Goal: Find specific page/section: Find specific page/section

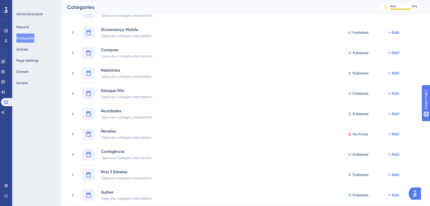
scroll to position [255, 0]
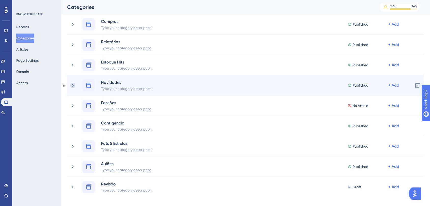
click at [71, 83] on icon at bounding box center [72, 85] width 5 height 5
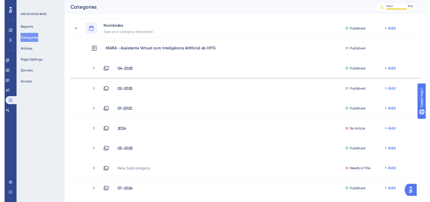
scroll to position [0, 0]
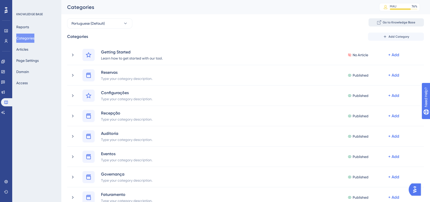
click at [396, 23] on span "Go to Knowledge Base" at bounding box center [399, 22] width 33 height 4
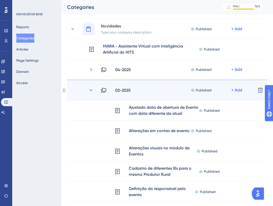
scroll to position [283, 0]
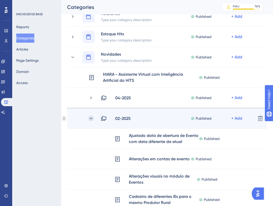
click at [91, 119] on icon at bounding box center [91, 119] width 3 height 2
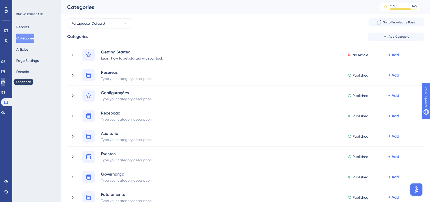
click at [4, 85] on link at bounding box center [3, 82] width 4 height 8
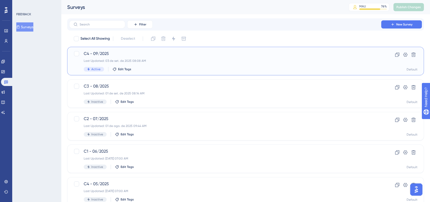
click at [92, 56] on span "C4 - 09/2025" at bounding box center [225, 54] width 283 height 6
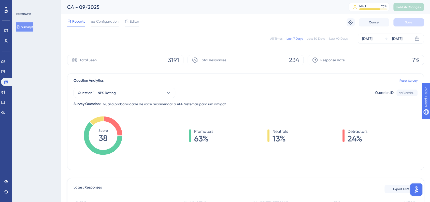
click at [278, 39] on div "All Times" at bounding box center [276, 39] width 12 height 4
